Goal: Browse casually: Explore the website without a specific task or goal

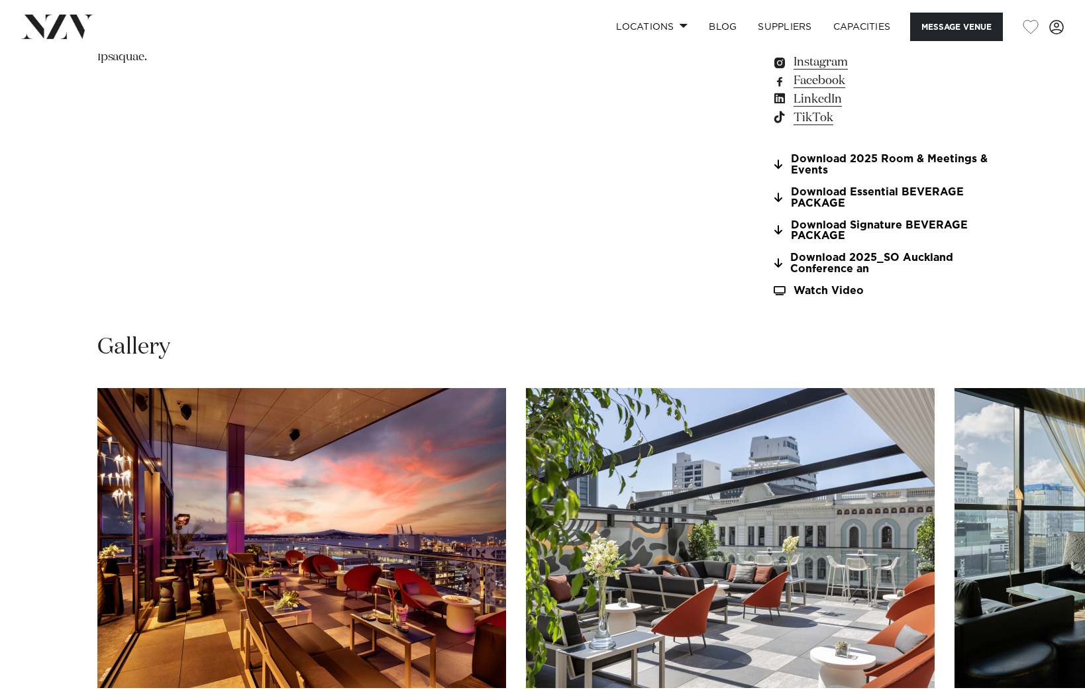
scroll to position [1453, 0]
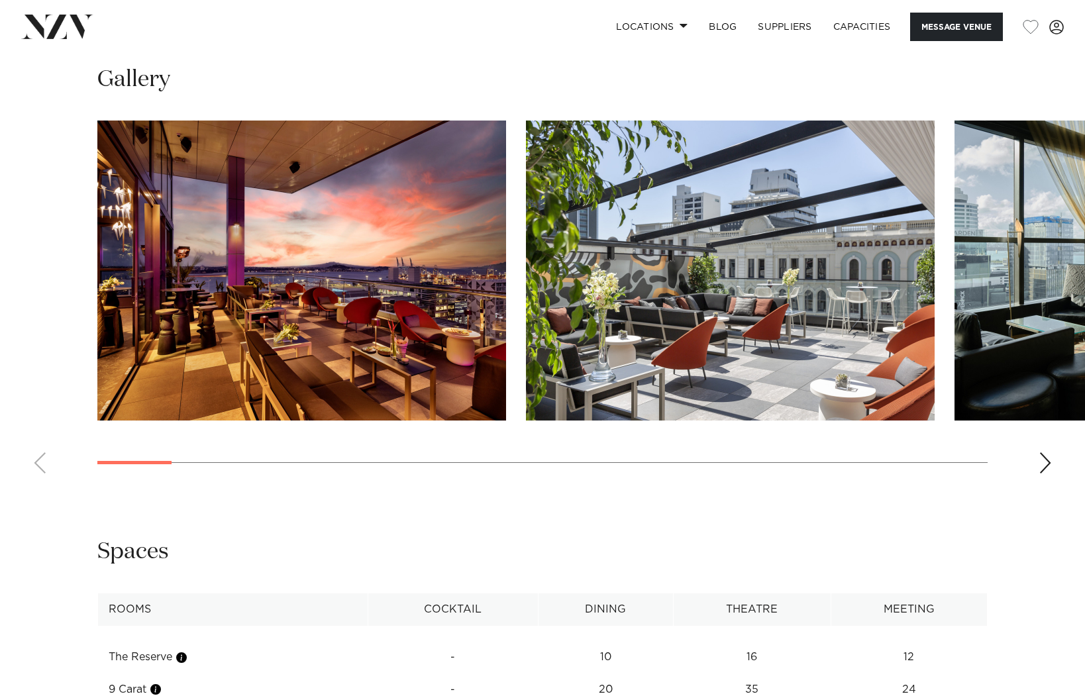
click at [1047, 464] on div "Next slide" at bounding box center [1045, 463] width 13 height 21
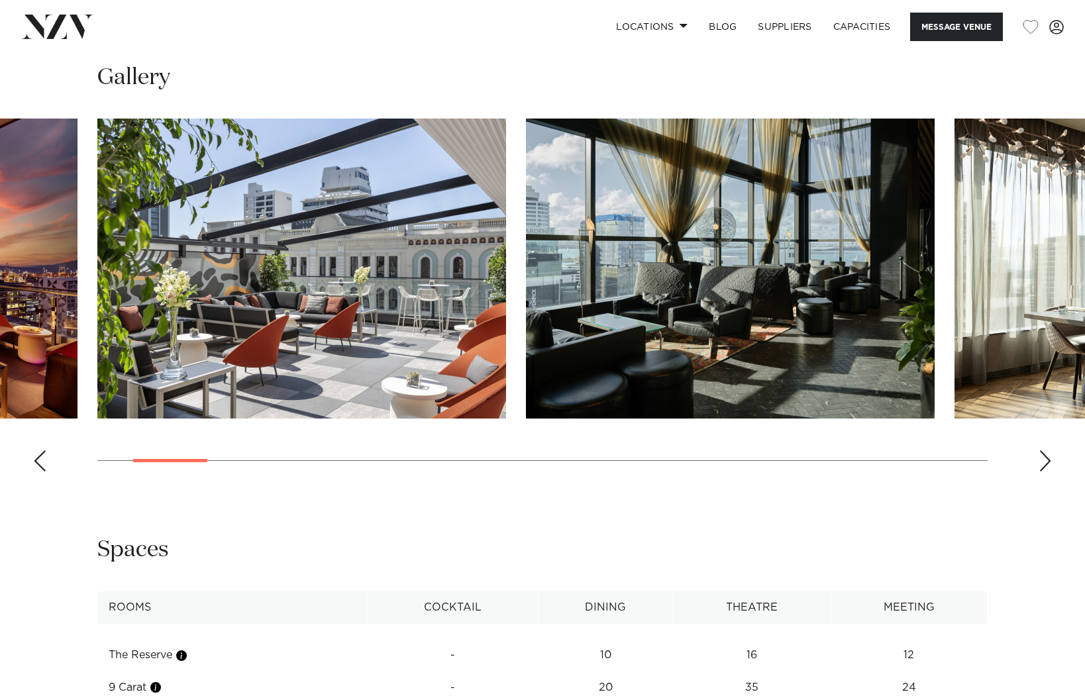
click at [1047, 464] on div "Next slide" at bounding box center [1045, 461] width 13 height 21
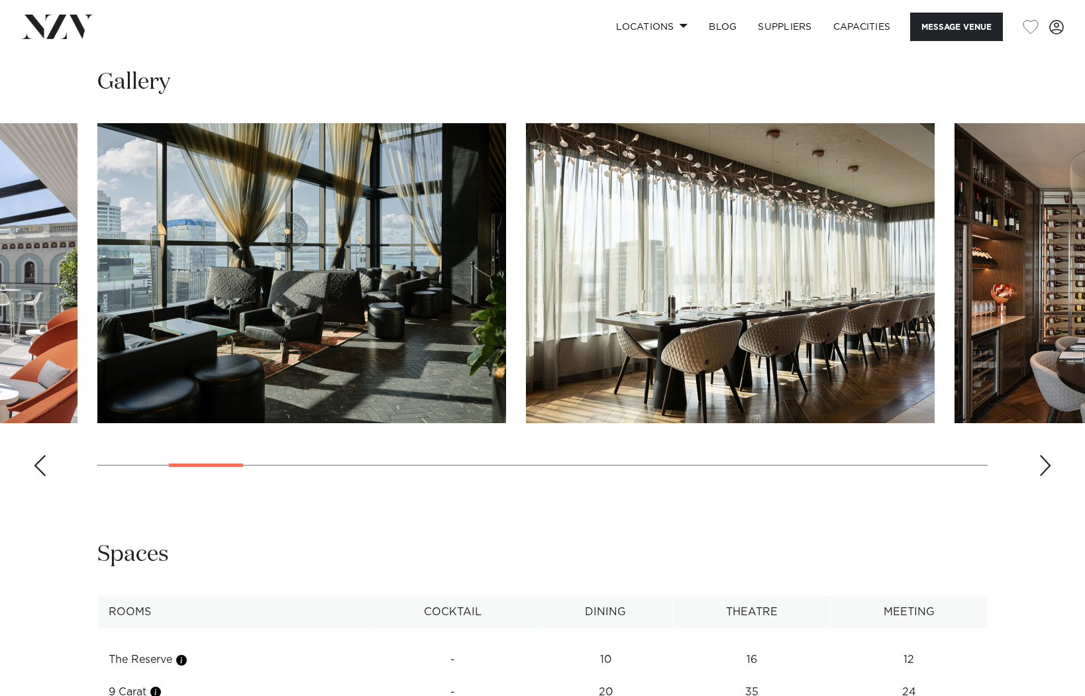
scroll to position [1448, 0]
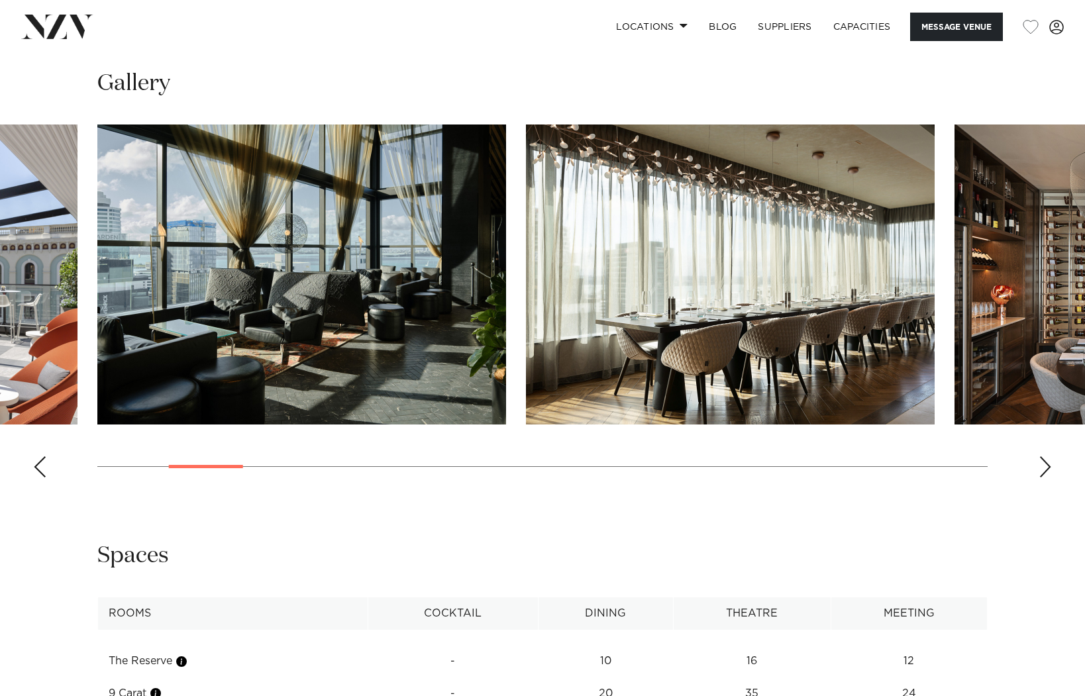
click at [1047, 464] on div "Next slide" at bounding box center [1045, 467] width 13 height 21
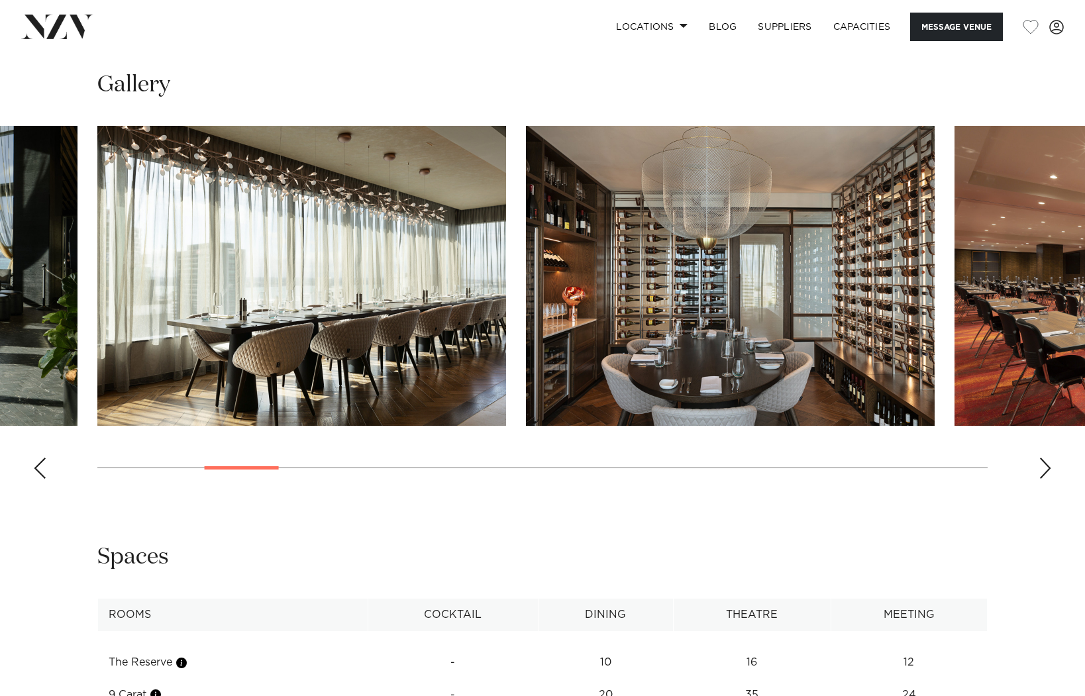
click at [1047, 464] on div "Next slide" at bounding box center [1045, 468] width 13 height 21
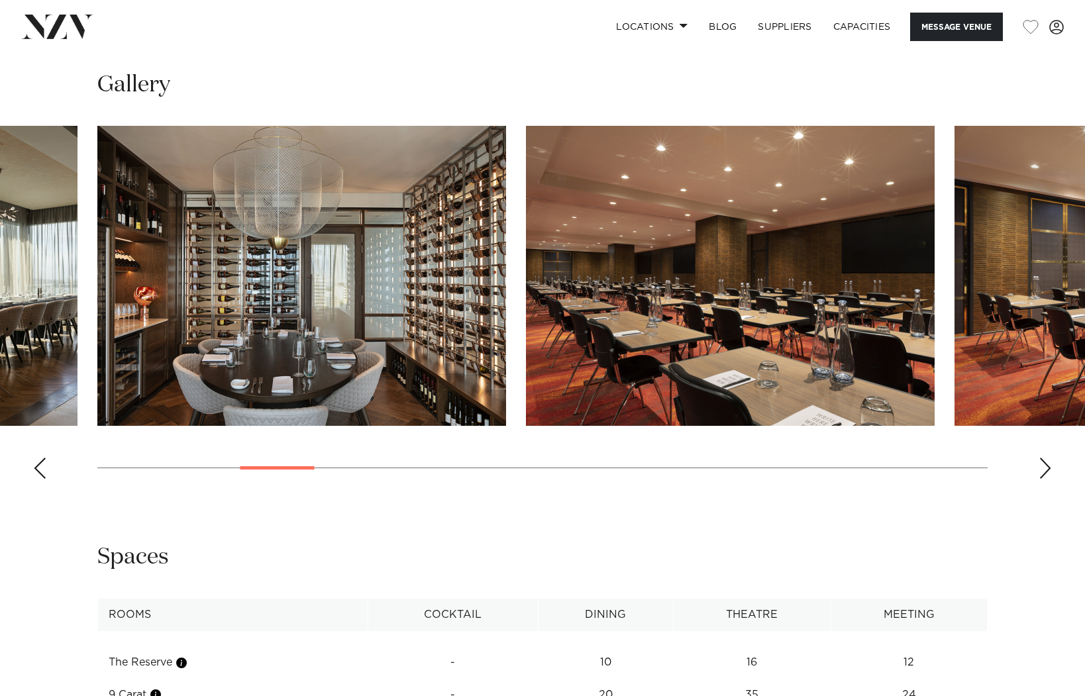
click at [1047, 464] on div "Next slide" at bounding box center [1045, 468] width 13 height 21
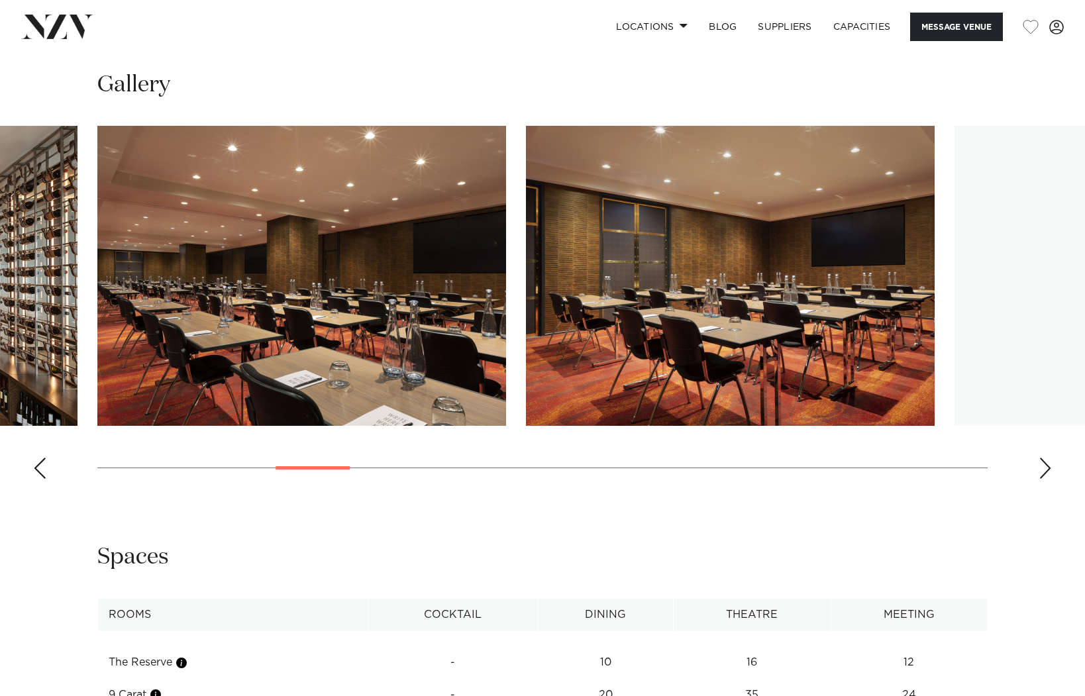
click at [1047, 464] on div "Next slide" at bounding box center [1045, 468] width 13 height 21
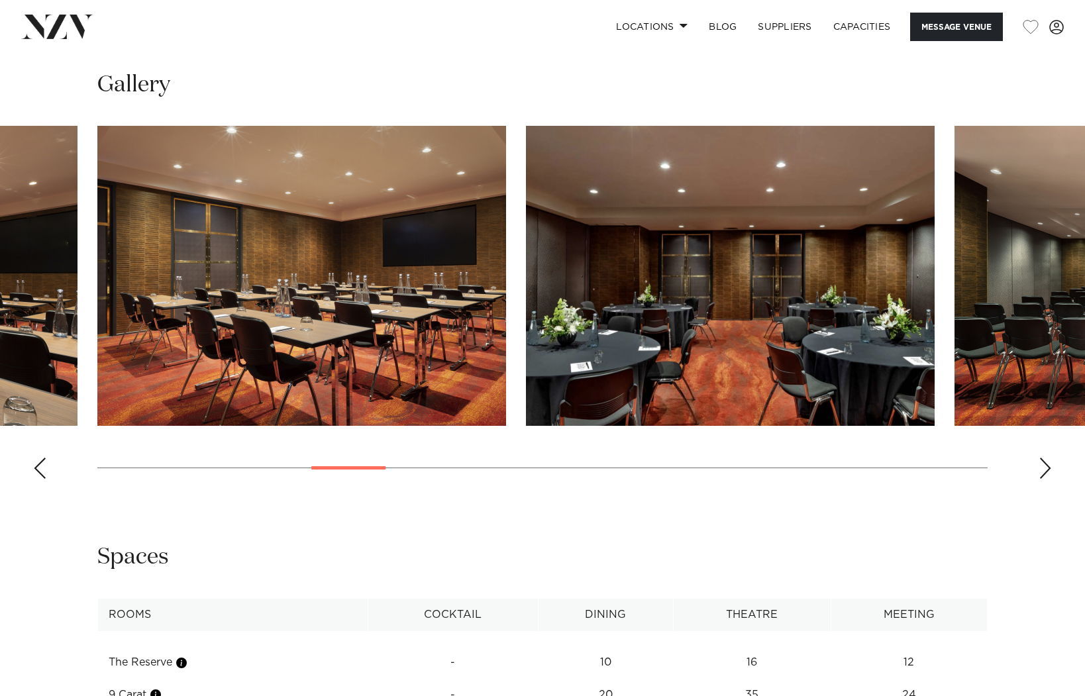
click at [1047, 464] on div "Next slide" at bounding box center [1045, 468] width 13 height 21
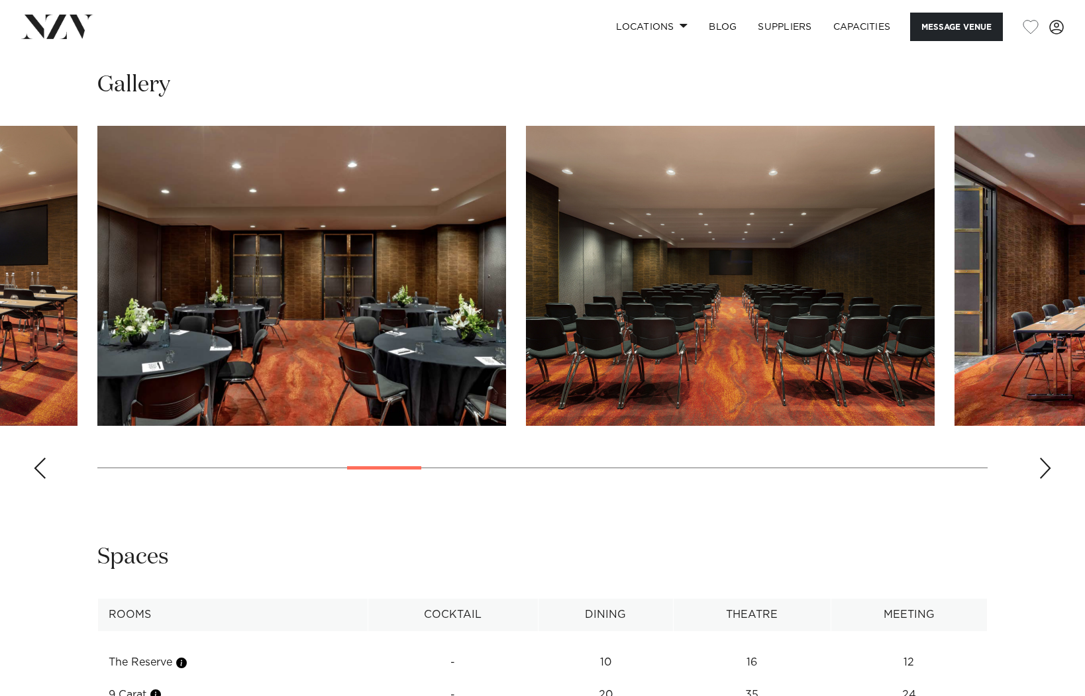
click at [1047, 464] on div "Next slide" at bounding box center [1045, 468] width 13 height 21
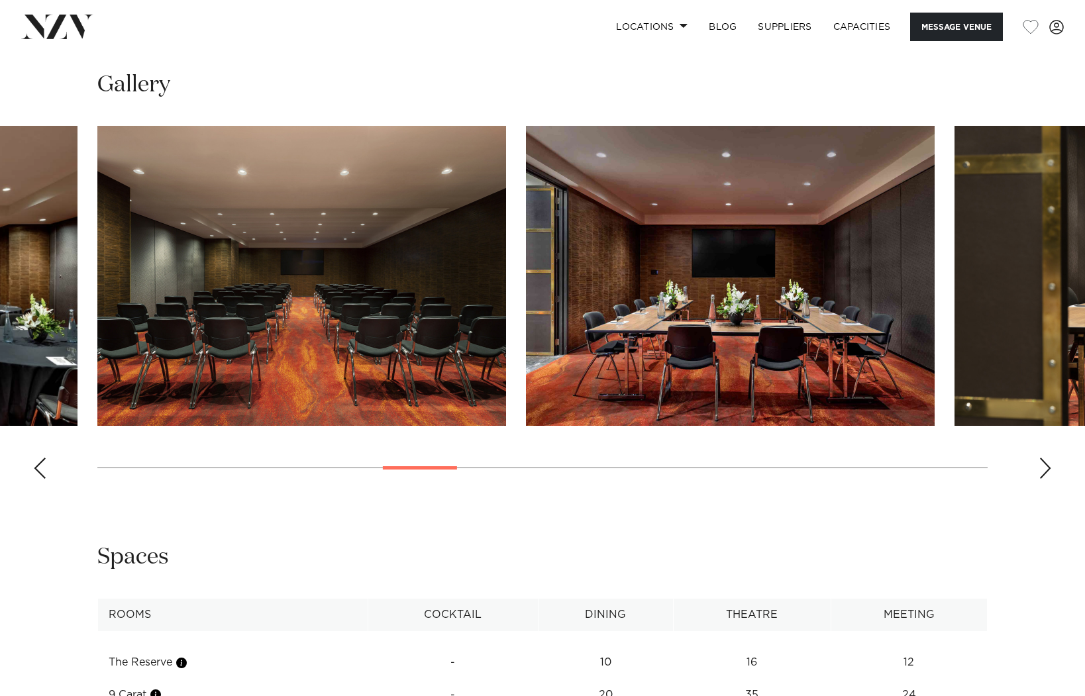
click at [1047, 464] on div "Next slide" at bounding box center [1045, 468] width 13 height 21
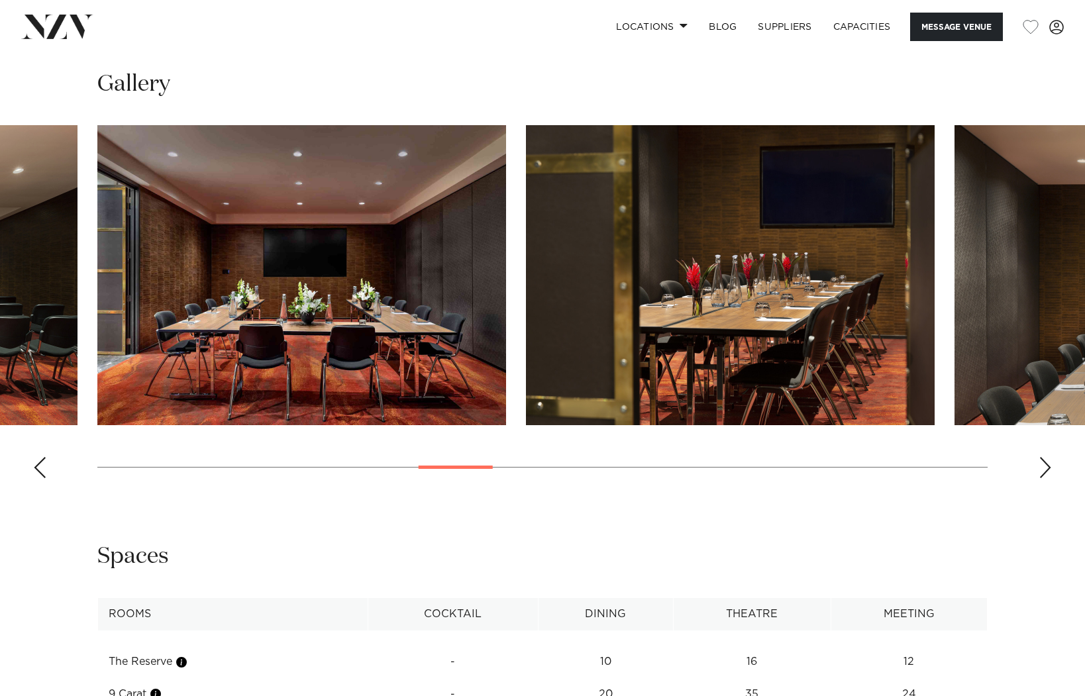
scroll to position [1932, 0]
